Goal: Communication & Community: Answer question/provide support

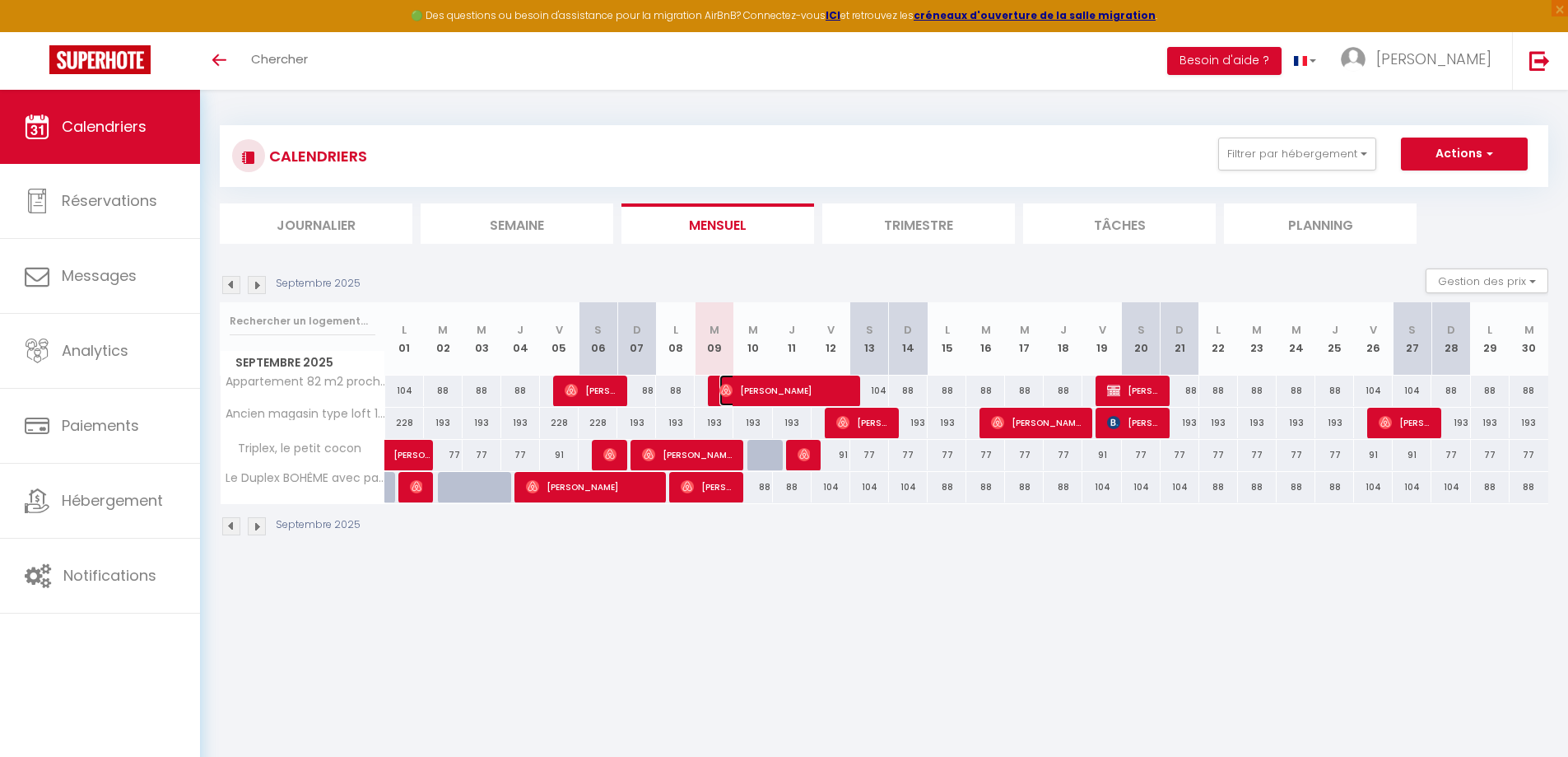
click at [767, 393] on span "[PERSON_NAME]" at bounding box center [784, 390] width 129 height 31
select select "OK"
select select "0"
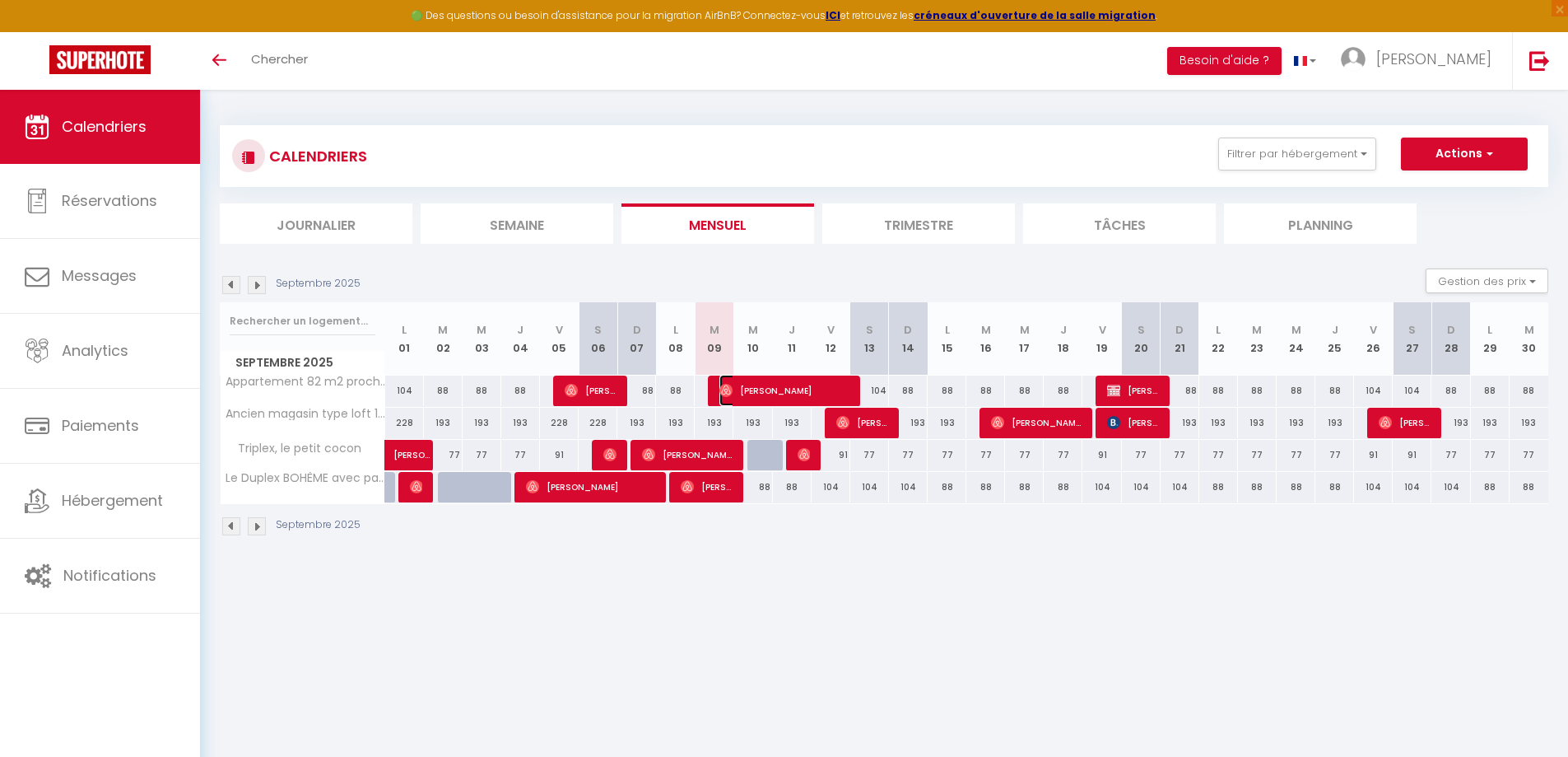
select select "1"
select select
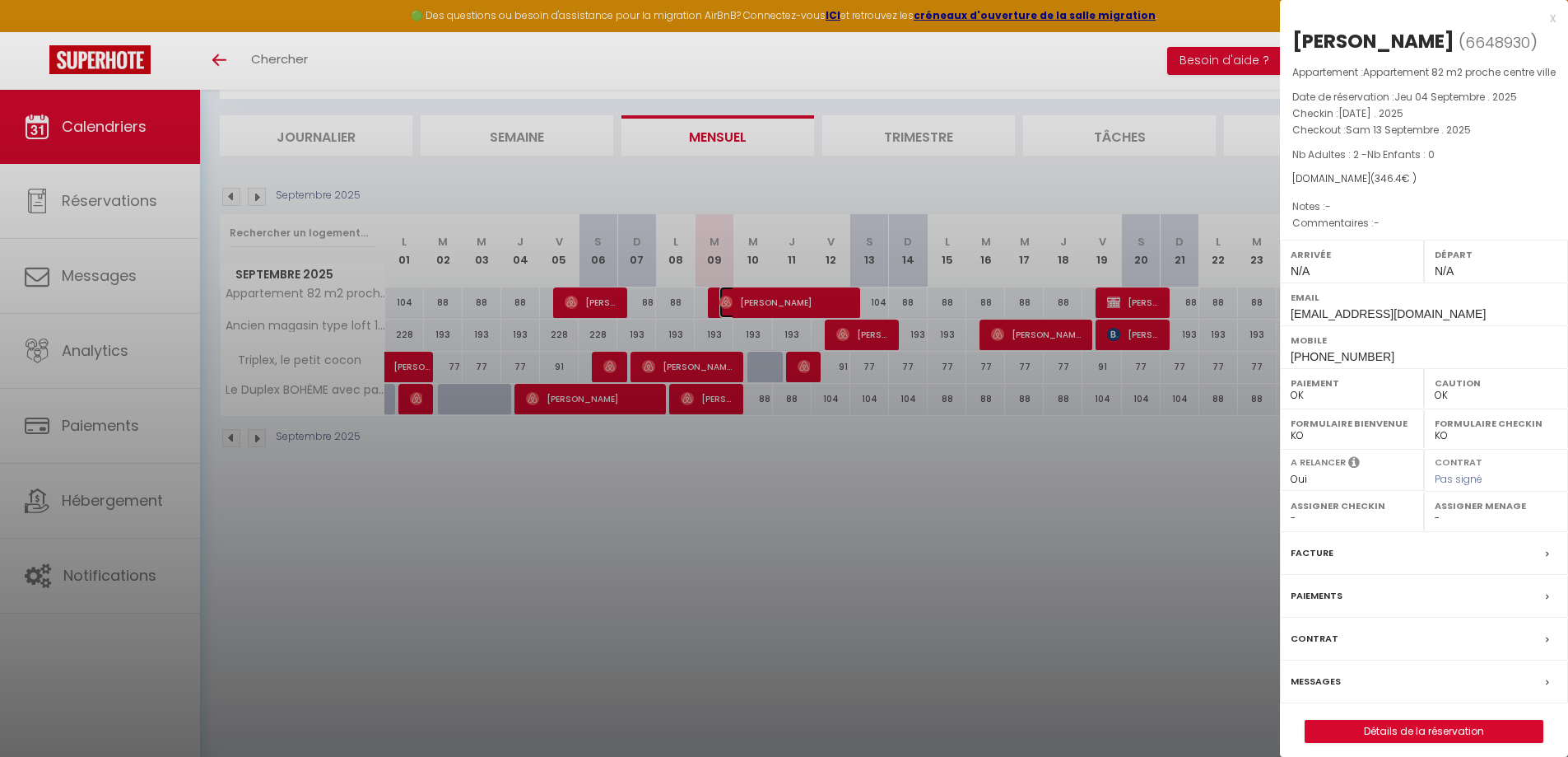
scroll to position [90, 0]
click at [733, 292] on div at bounding box center [784, 378] width 1568 height 757
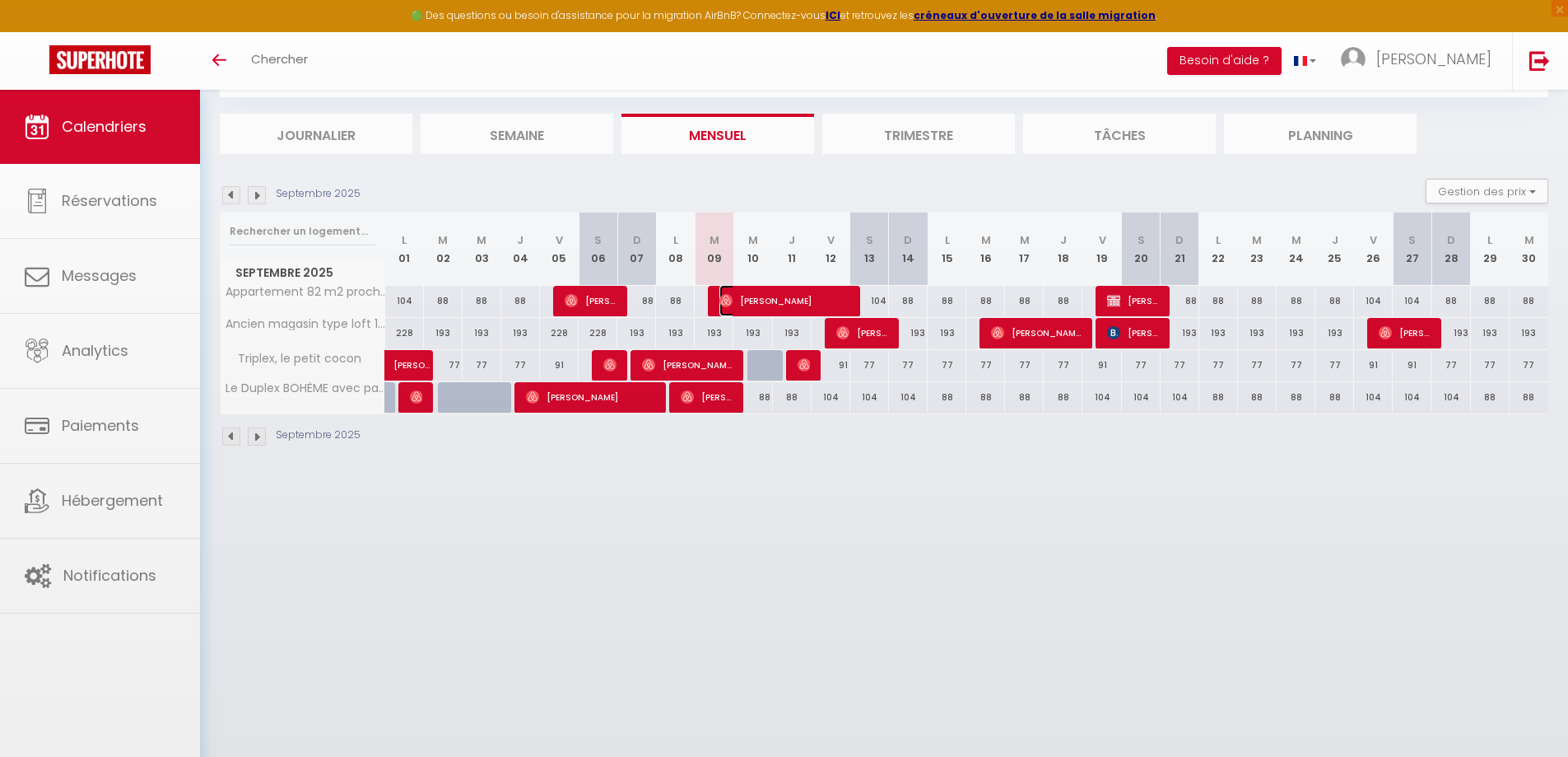
click at [755, 297] on span "[PERSON_NAME]" at bounding box center [784, 300] width 129 height 31
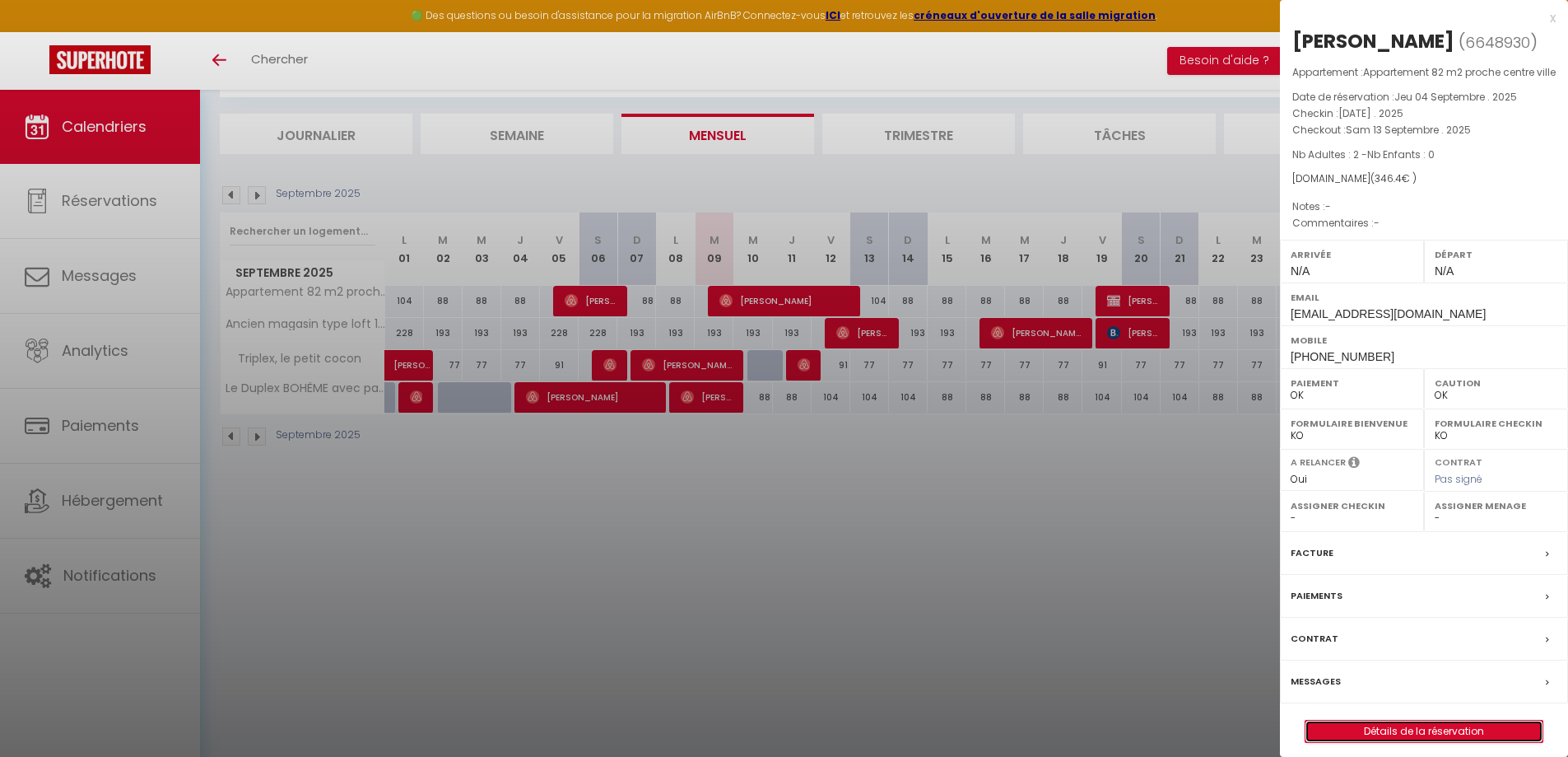
click at [1435, 742] on link "Détails de la réservation" at bounding box center [1425, 731] width 237 height 21
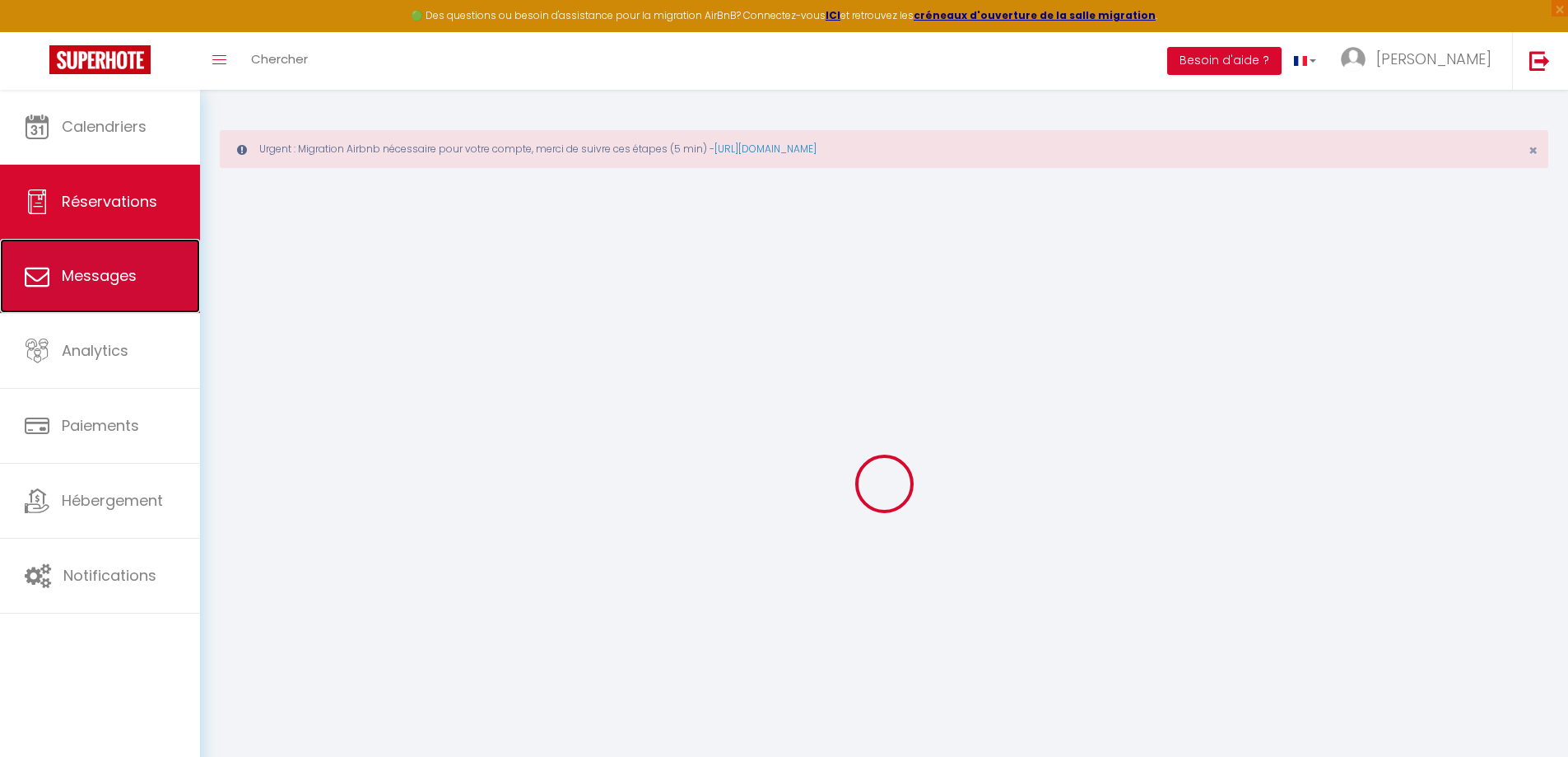
click at [131, 290] on link "Messages" at bounding box center [100, 276] width 200 height 74
select select "message"
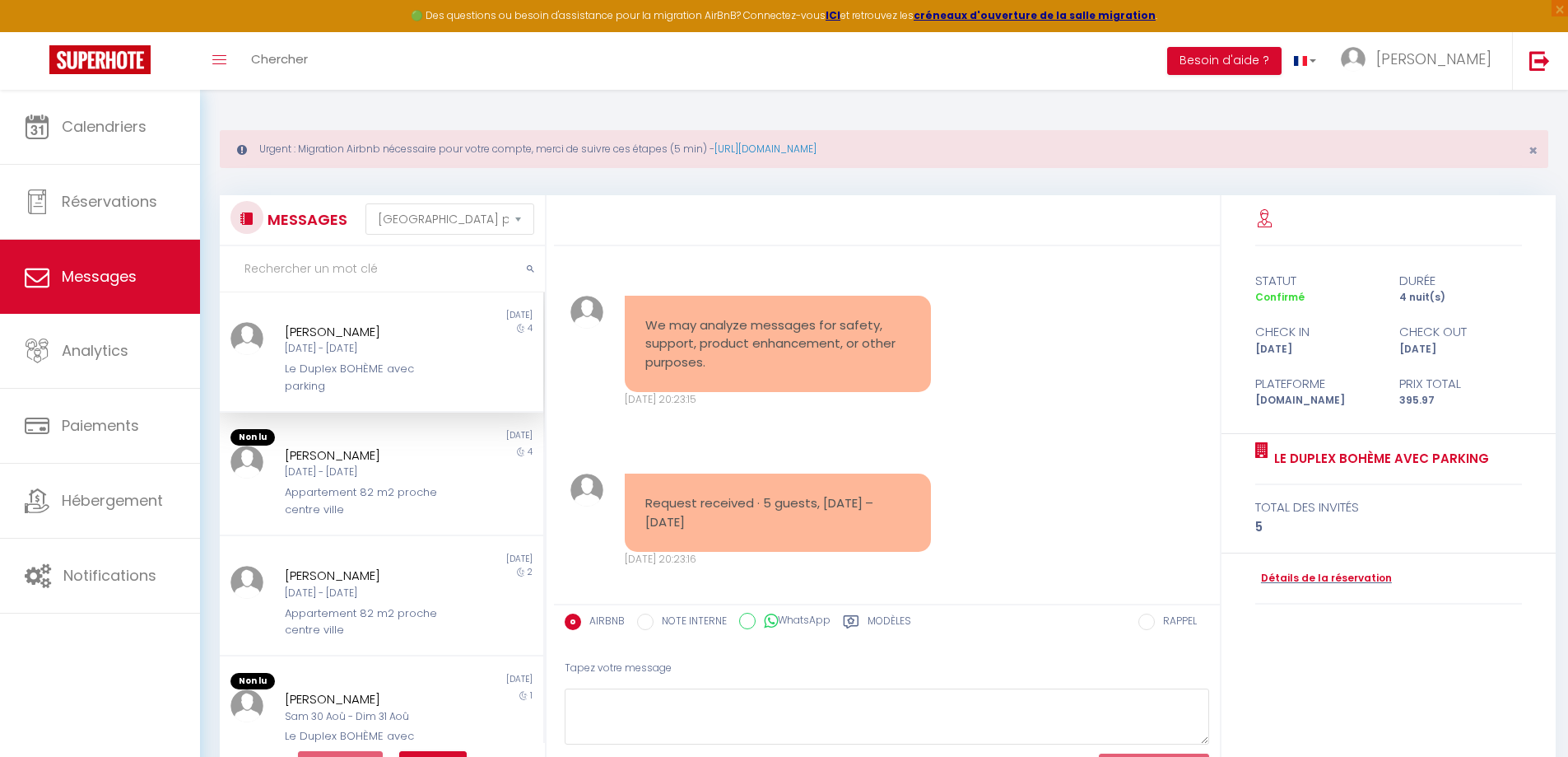
scroll to position [9692, 0]
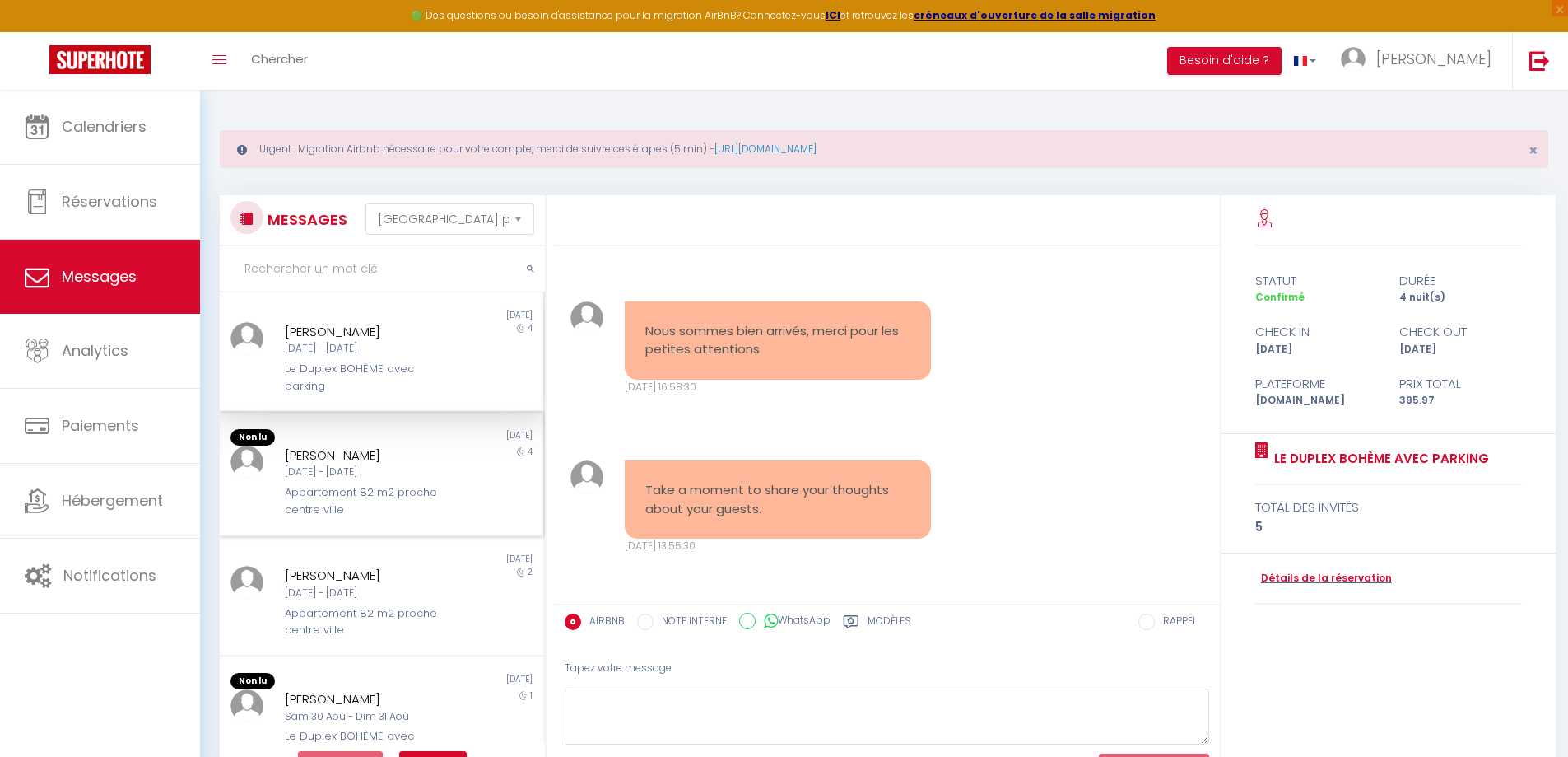
click at [433, 479] on div "[DATE] - [DATE]" at bounding box center [368, 472] width 167 height 16
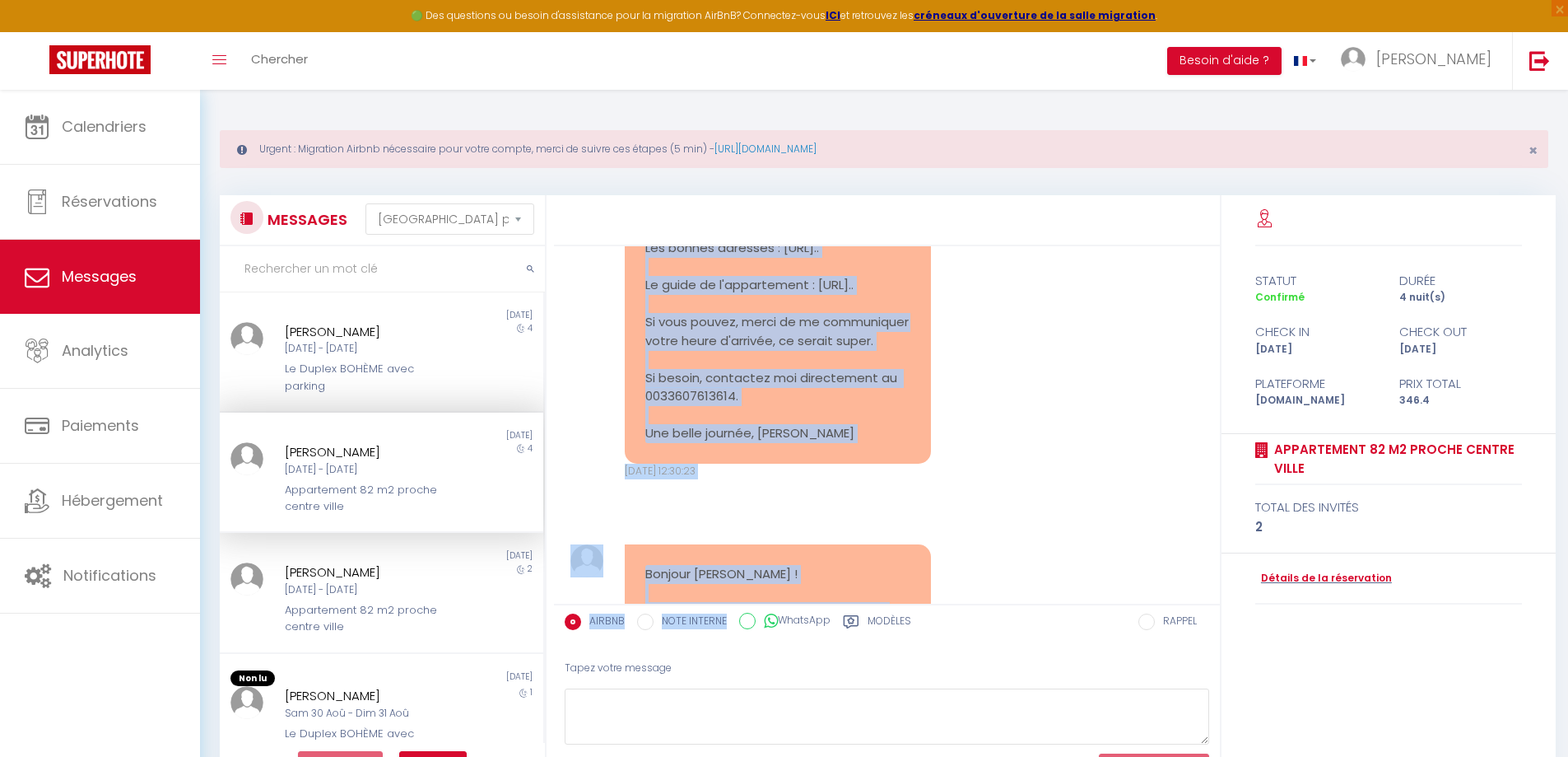
scroll to position [1464, 0]
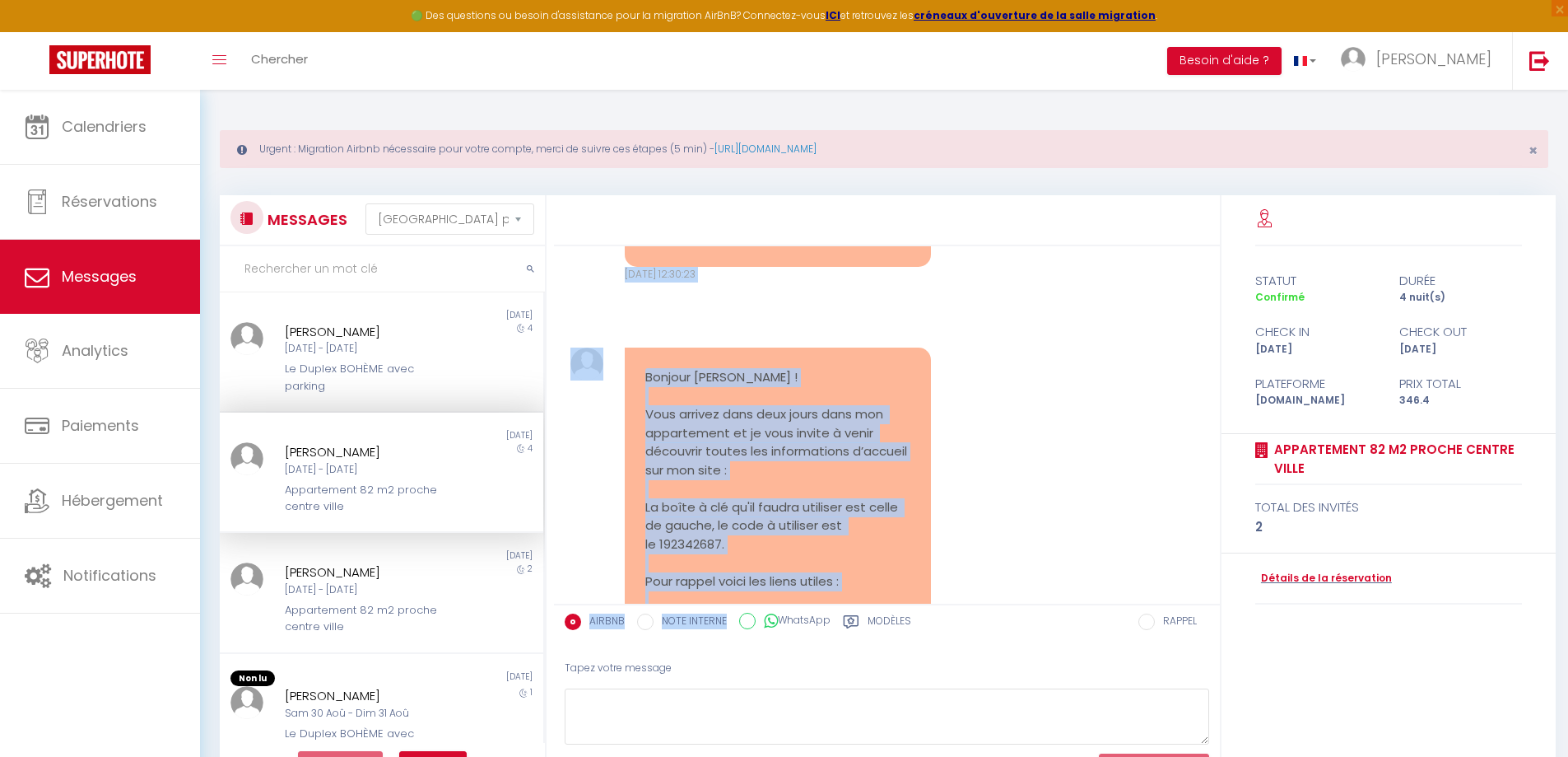
drag, startPoint x: 646, startPoint y: 317, endPoint x: 796, endPoint y: 400, distance: 171.4
click at [796, 247] on pre "Bonjour [PERSON_NAME] ! Vous arrivez dans deux jours dans mon appartement et je…" at bounding box center [778, 23] width 265 height 444
copy pre "Bonjour [PERSON_NAME] ! Vous arrivez dans deux jours dans mon appartement et je…"
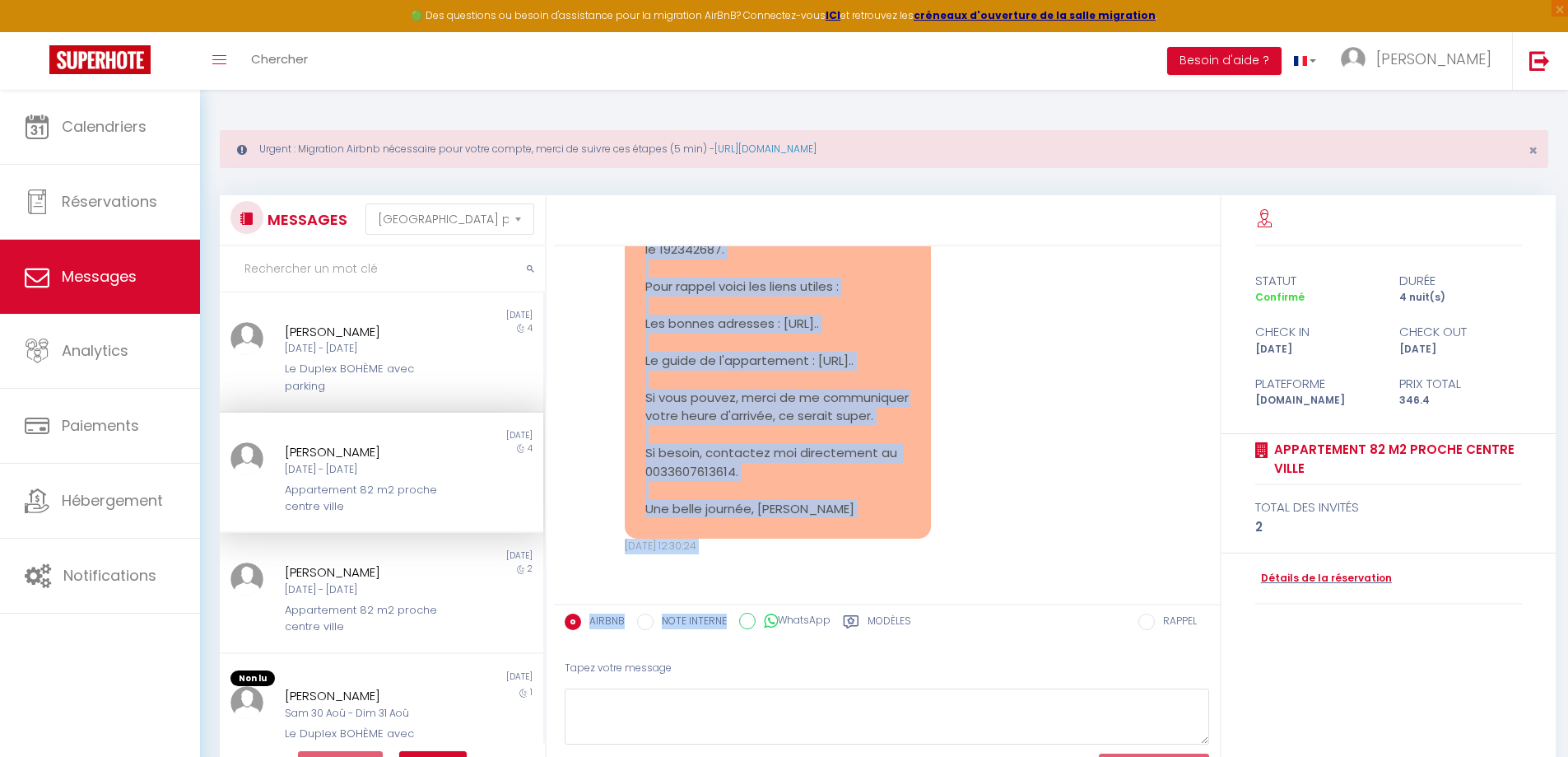
scroll to position [1854, 0]
